Goal: Task Accomplishment & Management: Use online tool/utility

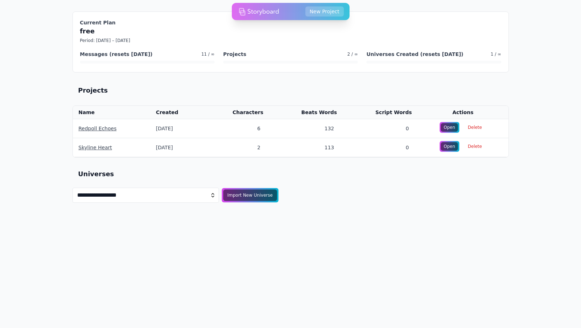
select select "**********"
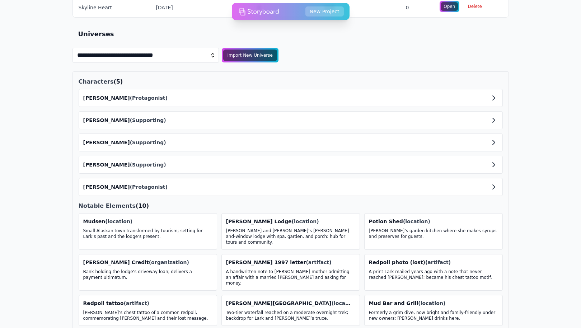
scroll to position [153, 0]
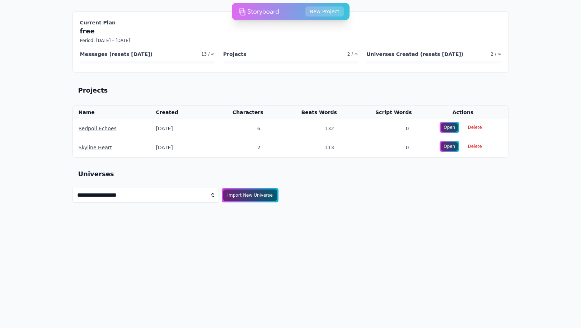
select select "**********"
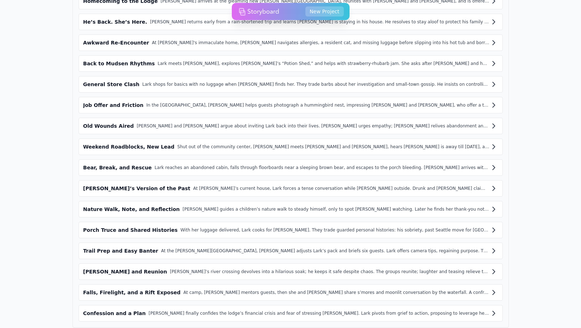
scroll to position [663, 0]
click at [148, 289] on div "Falls, Firelight, and a Rift Exposed" at bounding box center [132, 292] width 98 height 7
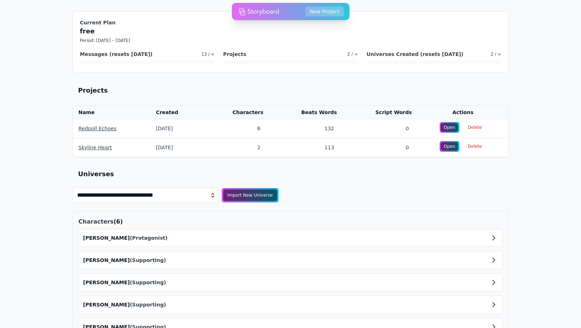
scroll to position [0, 0]
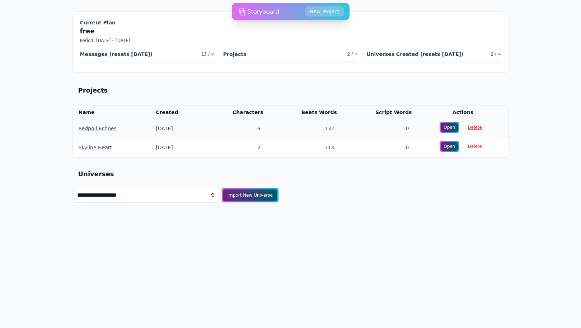
click at [477, 128] on span "Delete" at bounding box center [475, 127] width 23 height 10
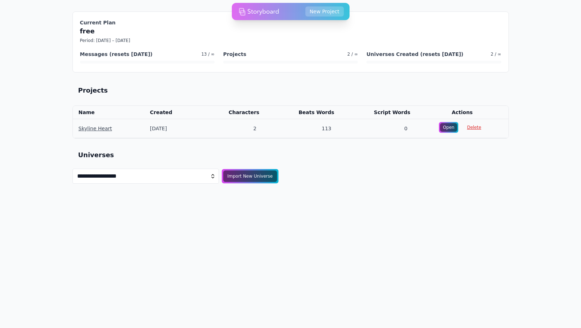
click at [471, 129] on span "Delete" at bounding box center [474, 127] width 23 height 10
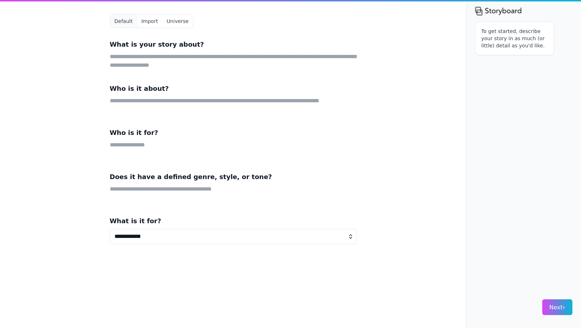
click at [179, 23] on button "Universe" at bounding box center [177, 21] width 31 height 13
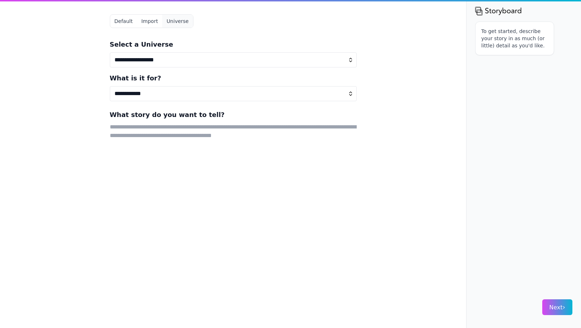
click at [146, 20] on button "Import" at bounding box center [149, 21] width 25 height 13
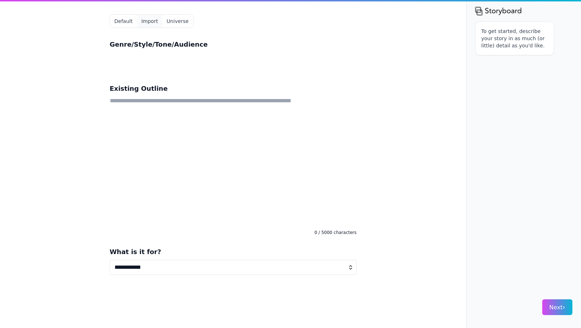
click at [128, 23] on button "Default" at bounding box center [123, 21] width 27 height 13
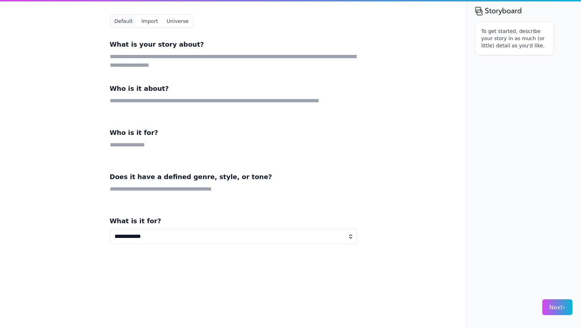
click at [179, 20] on button "Universe" at bounding box center [177, 21] width 31 height 13
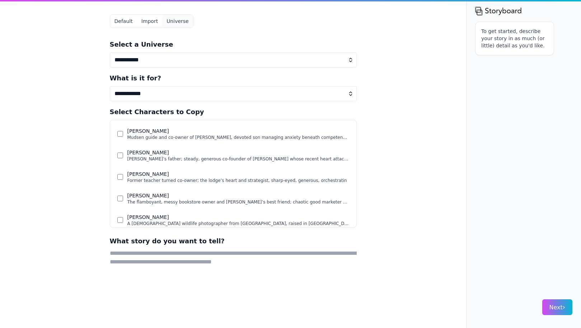
select select "**********"
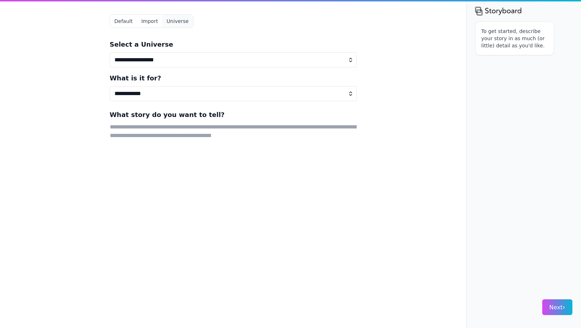
click at [152, 25] on button "Import" at bounding box center [149, 21] width 25 height 13
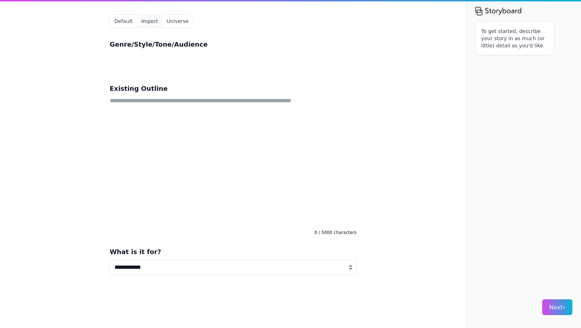
click at [167, 19] on button "Universe" at bounding box center [177, 21] width 31 height 13
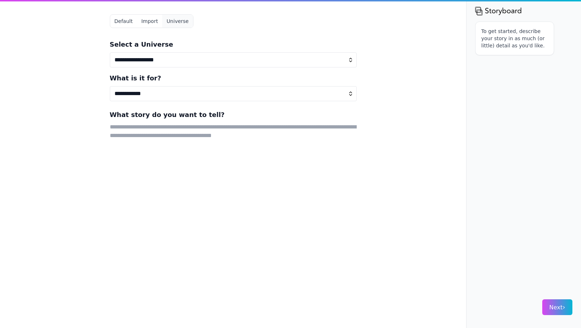
click at [119, 22] on button "Default" at bounding box center [123, 21] width 27 height 13
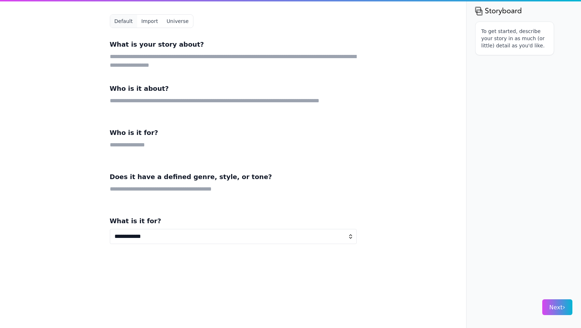
click at [177, 19] on button "Universe" at bounding box center [177, 21] width 31 height 13
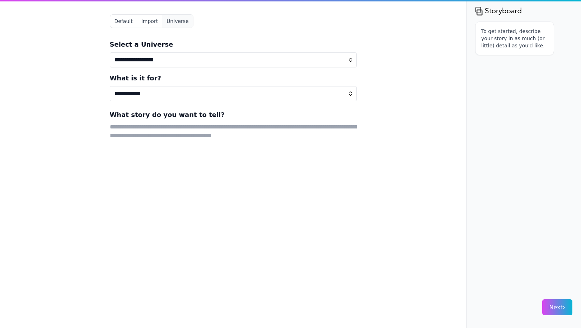
select select "**********"
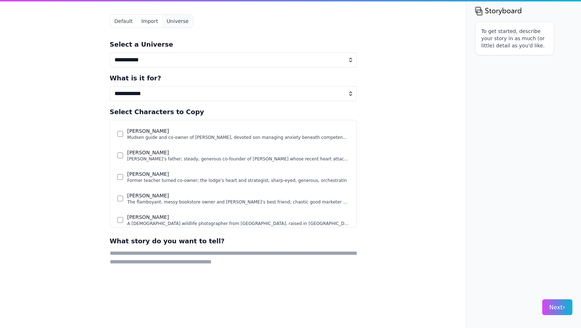
select select "*"
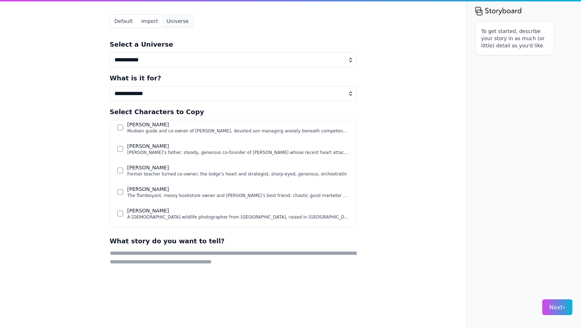
scroll to position [6, 0]
click at [561, 301] on button "Next ›" at bounding box center [558, 308] width 30 height 16
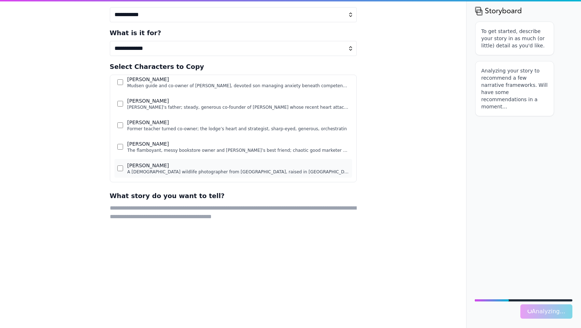
scroll to position [61, 0]
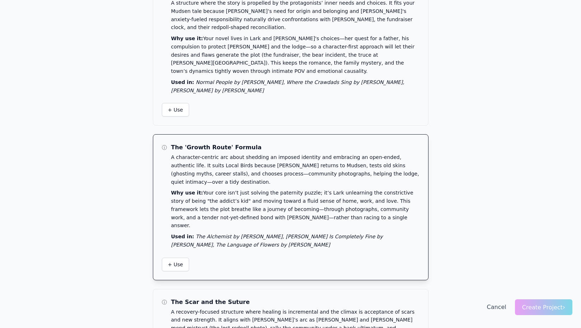
scroll to position [85, 0]
click at [351, 234] on icon "The Alchemist by Paulo Coelho, Eleanor Oliphant Is Completely Fine by Gail Hone…" at bounding box center [277, 241] width 212 height 14
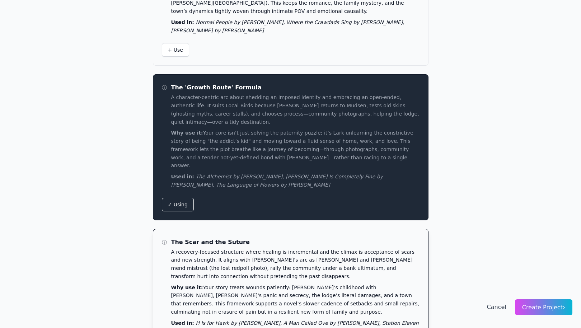
scroll to position [145, 0]
click at [337, 249] on p "A recovery-focused structure where healing is incremental and the climax is acc…" at bounding box center [295, 265] width 249 height 33
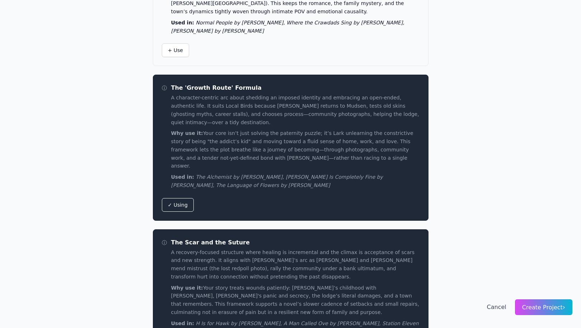
click at [552, 309] on span "Create Project ›" at bounding box center [544, 307] width 43 height 7
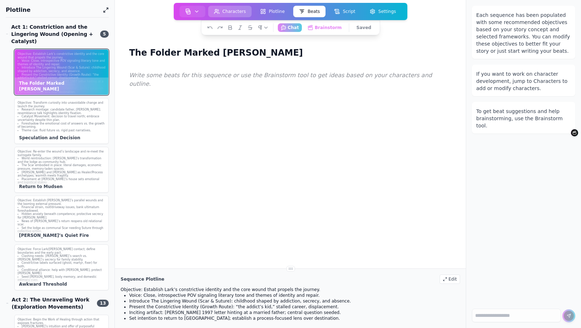
click at [230, 14] on button "Characters" at bounding box center [230, 11] width 44 height 11
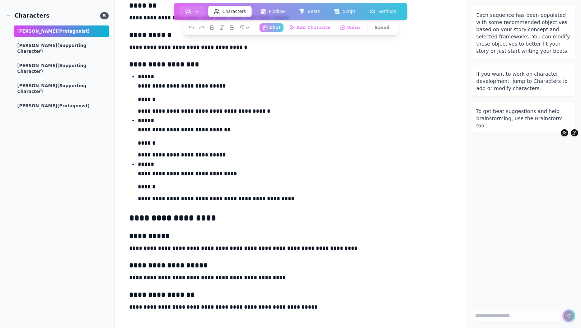
scroll to position [873, 0]
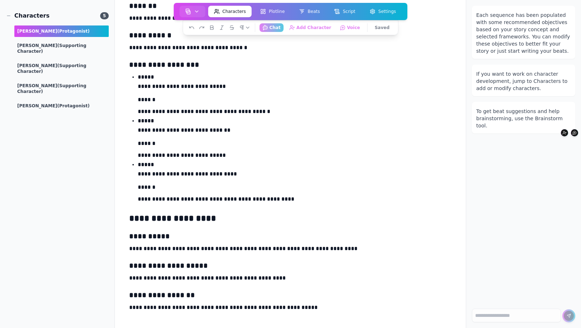
click at [231, 7] on button "Characters" at bounding box center [230, 11] width 44 height 11
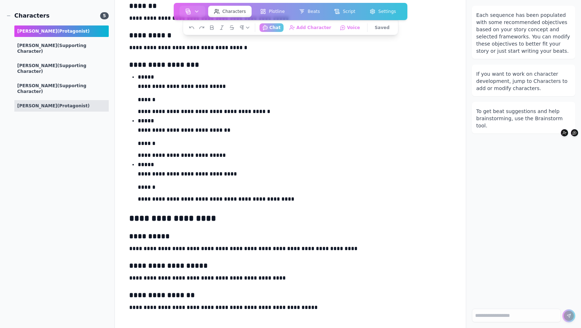
click at [57, 103] on span "(protagonist)" at bounding box center [73, 105] width 32 height 5
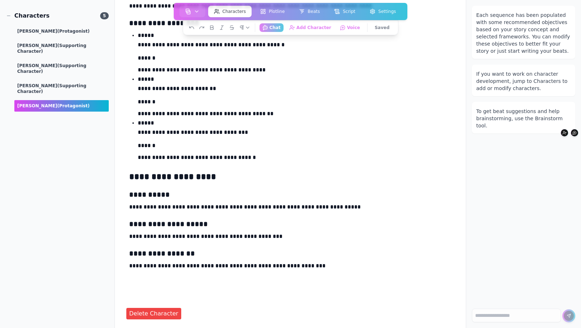
scroll to position [915, 0]
drag, startPoint x: 221, startPoint y: 266, endPoint x: 273, endPoint y: 266, distance: 52.1
click at [273, 266] on p "**********" at bounding box center [290, 265] width 323 height 9
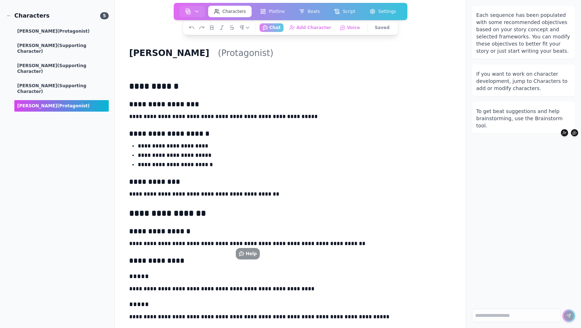
scroll to position [0, 0]
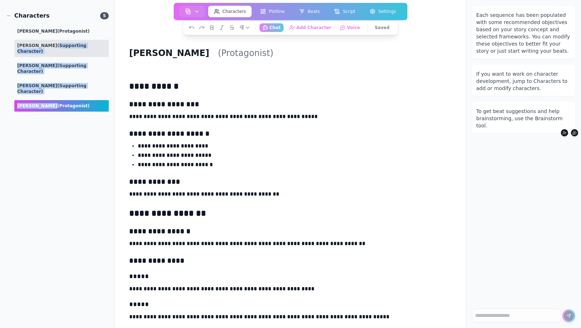
drag, startPoint x: 45, startPoint y: 88, endPoint x: 45, endPoint y: 46, distance: 42.0
click at [45, 46] on div "[PERSON_NAME] (protagonist) [PERSON_NAME] (supporting character) [PERSON_NAME] …" at bounding box center [57, 68] width 103 height 86
click at [45, 46] on span "(supporting character)" at bounding box center [51, 48] width 69 height 11
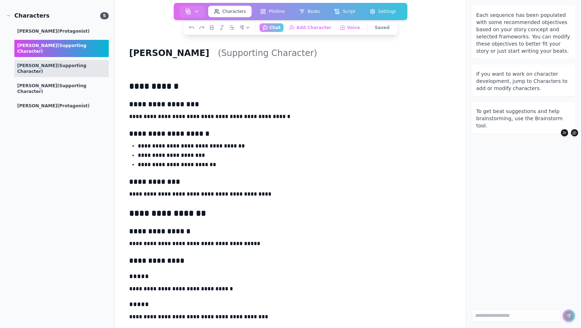
click at [80, 63] on span "(supporting character)" at bounding box center [51, 68] width 69 height 11
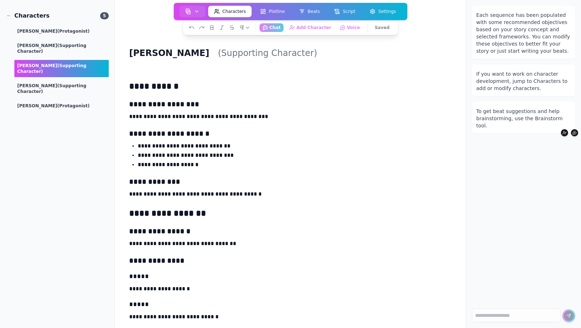
click at [278, 5] on link "Plotline" at bounding box center [272, 11] width 39 height 14
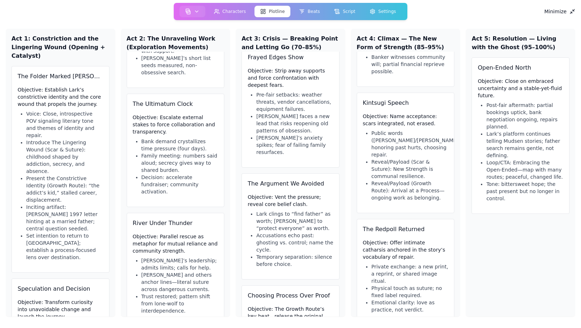
scroll to position [1249, 0]
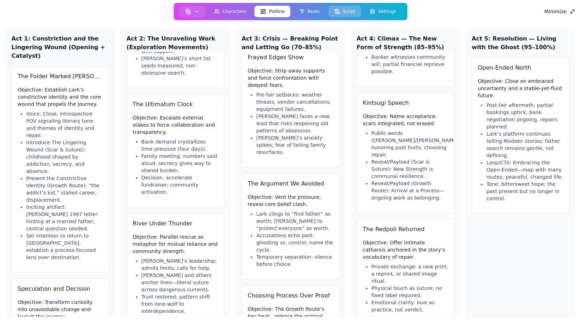
click at [341, 11] on button "Script" at bounding box center [345, 11] width 33 height 11
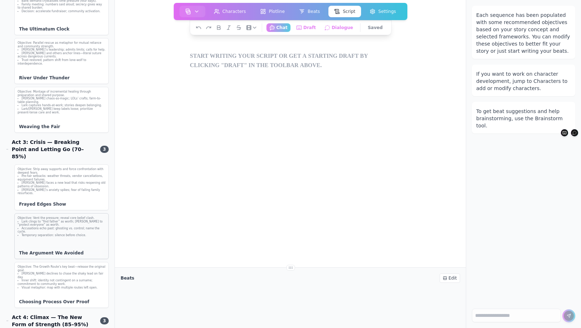
scroll to position [805, 0]
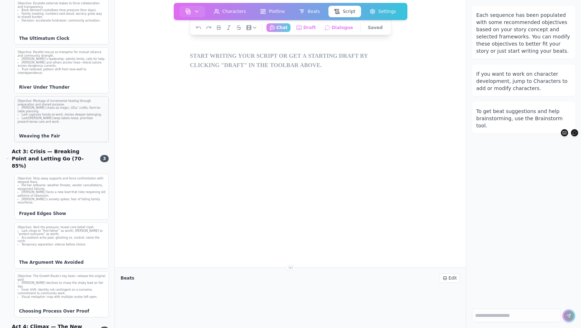
click at [74, 121] on li "Lark/[PERSON_NAME] keep labels loose; prioritize present-tense care and work." at bounding box center [62, 120] width 88 height 7
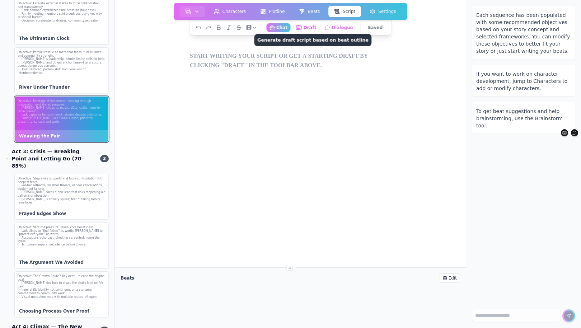
click at [306, 28] on button "Draft Generate draft script based on beat outline" at bounding box center [306, 27] width 27 height 9
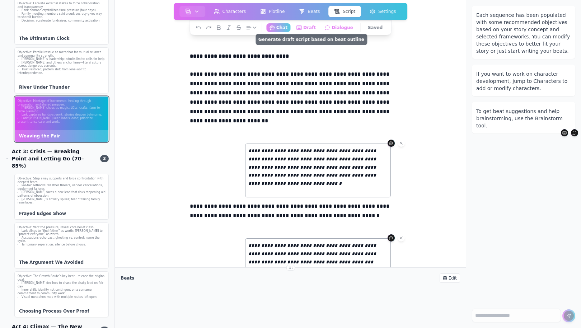
scroll to position [0, 0]
click at [56, 70] on li "Trust restored; pattern shift from lone-wolf to interdependence." at bounding box center [62, 71] width 88 height 7
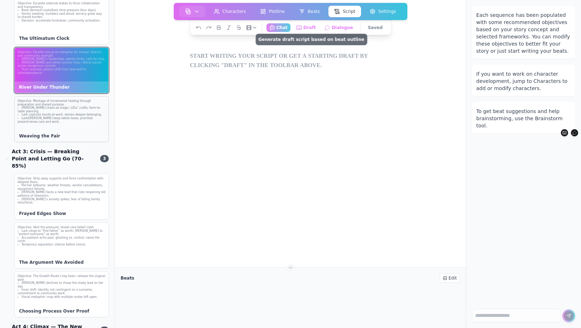
click at [73, 107] on li "[PERSON_NAME] chaos-as-magic; LOLs’ crafts; farm-to-table planning." at bounding box center [62, 109] width 88 height 7
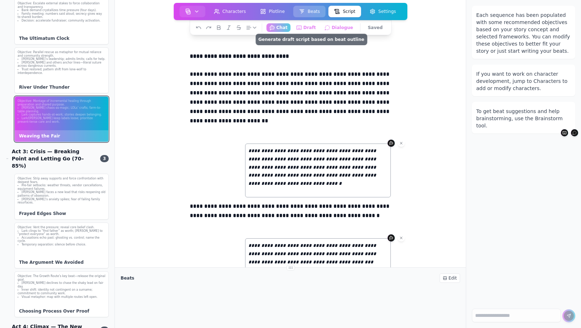
click at [310, 14] on button "Beats" at bounding box center [309, 11] width 32 height 11
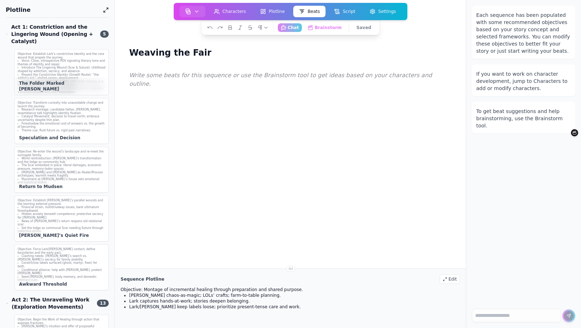
scroll to position [604, 0]
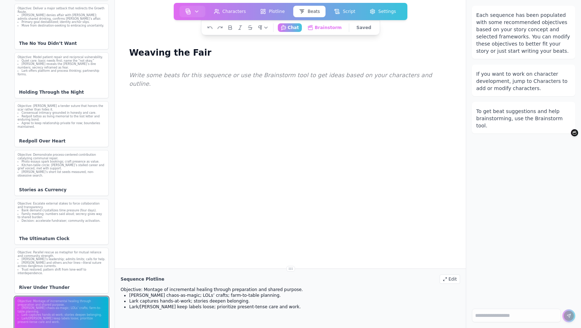
click at [323, 22] on div "Paragraph Heading 1 Heading 2 Heading 3 Bullet List Numbered List Quote Chat Ch…" at bounding box center [291, 27] width 180 height 15
click at [323, 28] on button "Brainstorm Get ideas and work on your beats" at bounding box center [325, 27] width 42 height 9
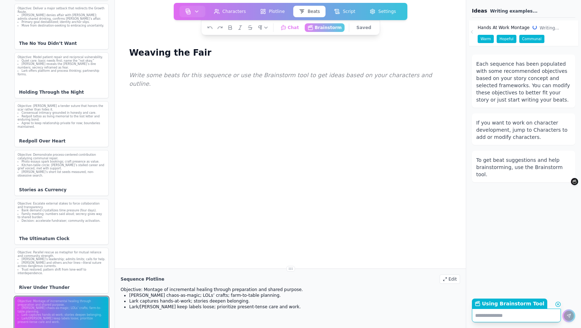
click at [530, 39] on span "Communal" at bounding box center [532, 39] width 25 height 8
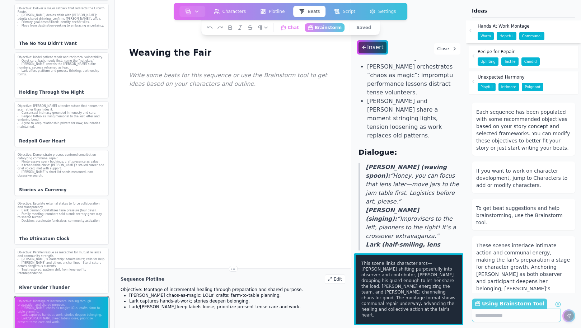
scroll to position [0, 0]
click at [496, 52] on span "Recipe for Repair" at bounding box center [496, 52] width 37 height 6
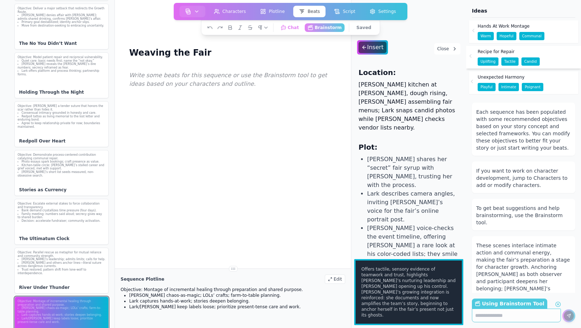
click at [484, 76] on span "Unexpected Harmony" at bounding box center [501, 77] width 47 height 6
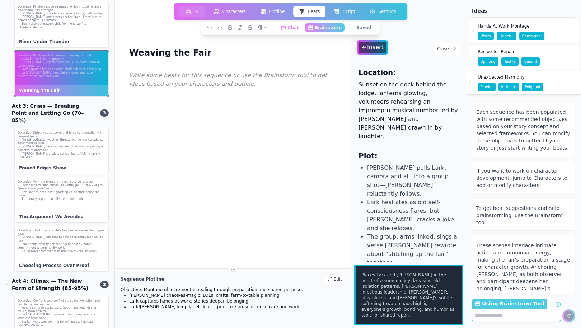
scroll to position [852, 0]
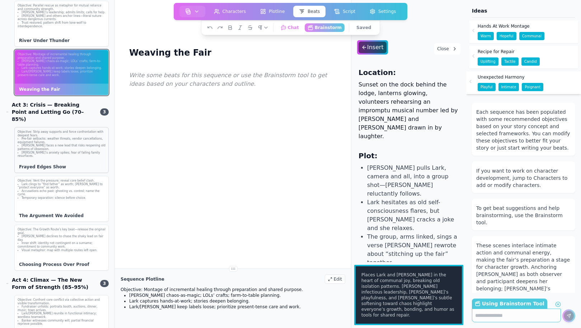
click at [54, 144] on li "[PERSON_NAME] faces a new lead that risks reopening old patterns of obsession." at bounding box center [62, 147] width 88 height 7
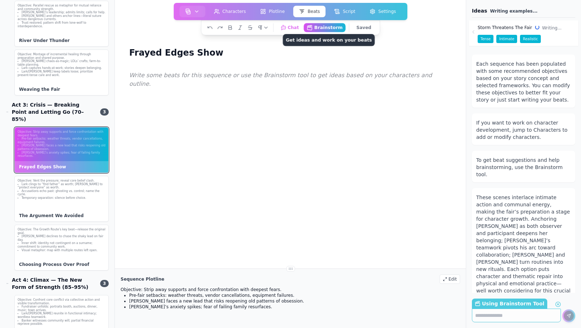
click at [326, 28] on button "Brainstorm Get ideas and work on your beats" at bounding box center [325, 27] width 42 height 9
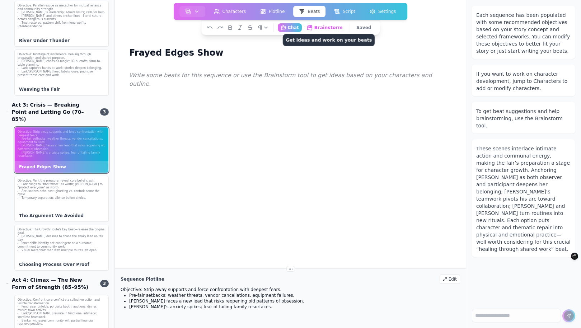
click at [322, 29] on button "Brainstorm Get ideas and work on your beats" at bounding box center [325, 27] width 42 height 9
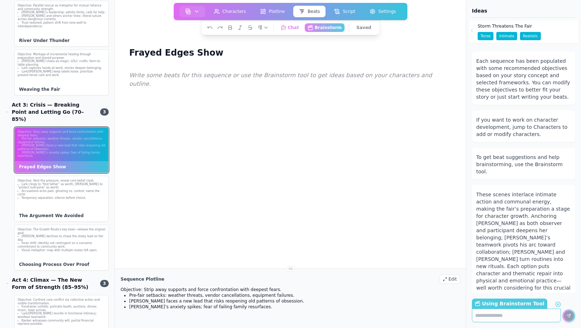
click at [504, 26] on span "Storm Threatens The Fair" at bounding box center [505, 26] width 55 height 6
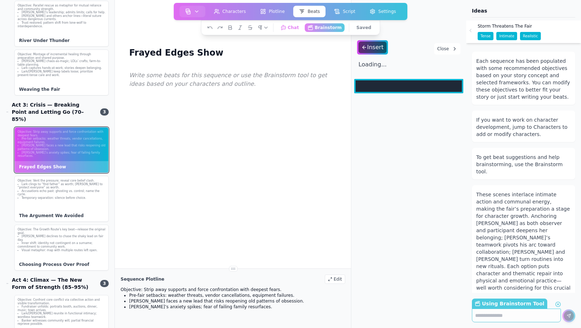
click at [449, 48] on button "Close" at bounding box center [448, 48] width 26 height 11
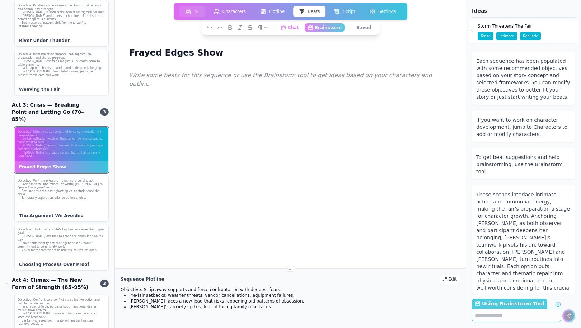
click at [473, 28] on icon at bounding box center [472, 31] width 6 height 6
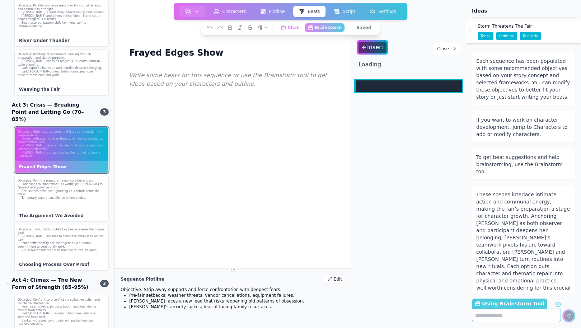
click at [529, 37] on span "Realistic" at bounding box center [530, 36] width 21 height 8
click at [375, 48] on div "Insert" at bounding box center [372, 47] width 29 height 11
click at [449, 48] on button "Close" at bounding box center [448, 48] width 26 height 11
